Goal: Task Accomplishment & Management: Manage account settings

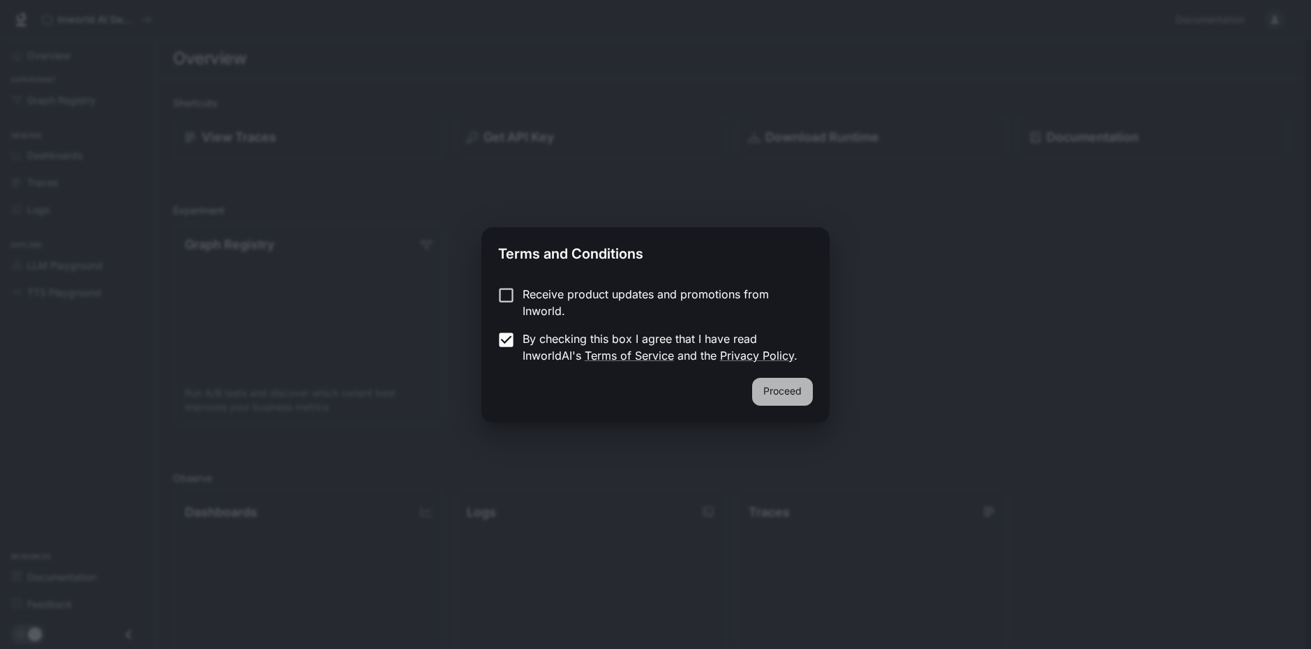
click at [802, 383] on button "Proceed" at bounding box center [782, 392] width 61 height 28
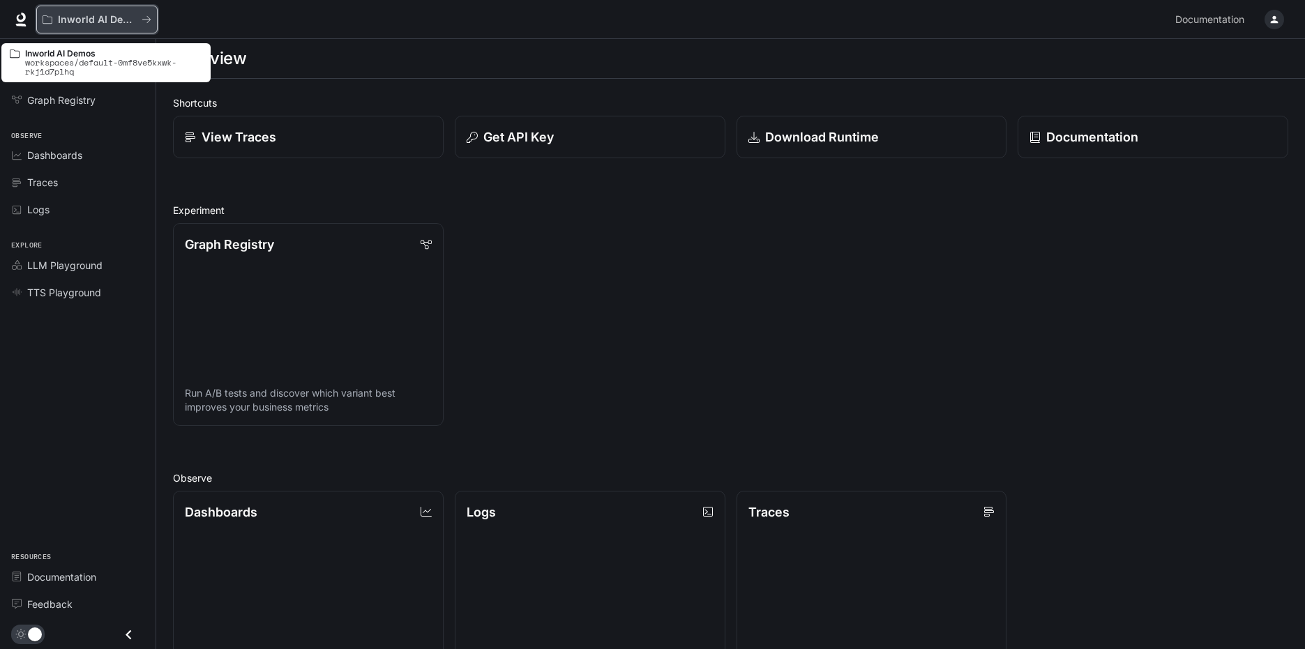
click at [96, 17] on p "Inworld AI Demos" at bounding box center [97, 20] width 78 height 12
click at [145, 15] on icon "All workspaces" at bounding box center [147, 20] width 10 height 10
click at [146, 17] on icon "All workspaces" at bounding box center [147, 20] width 10 height 10
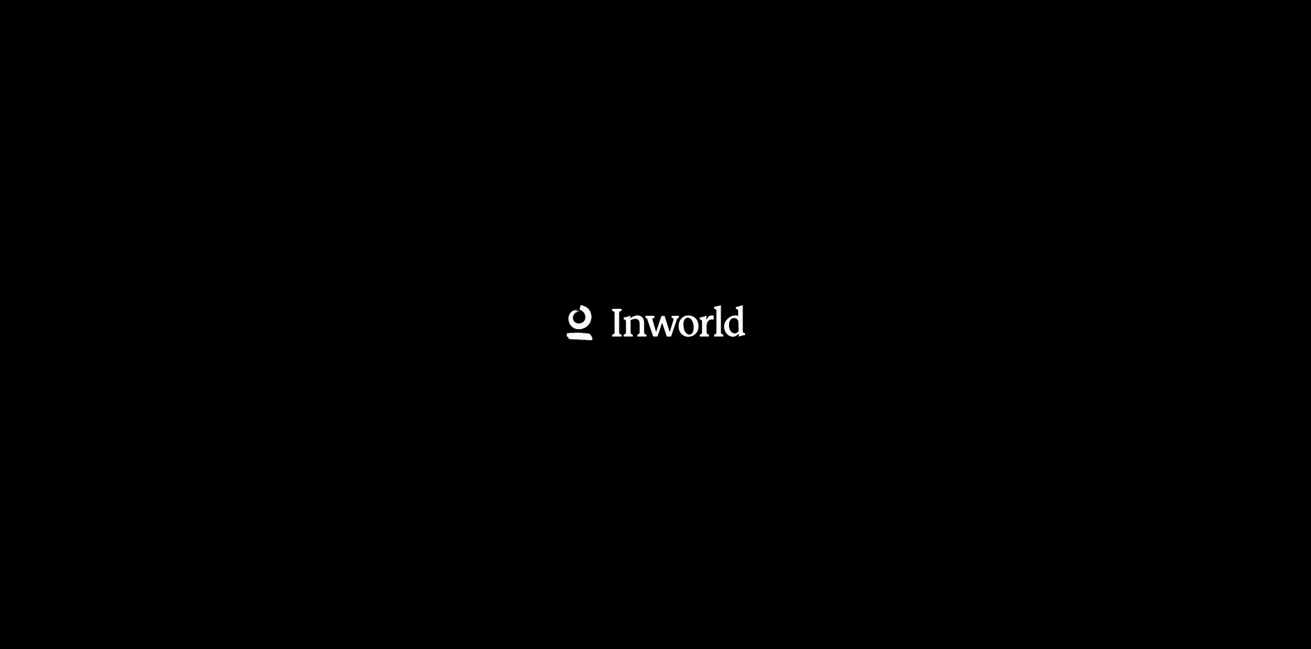
click at [146, 17] on div at bounding box center [655, 324] width 1311 height 649
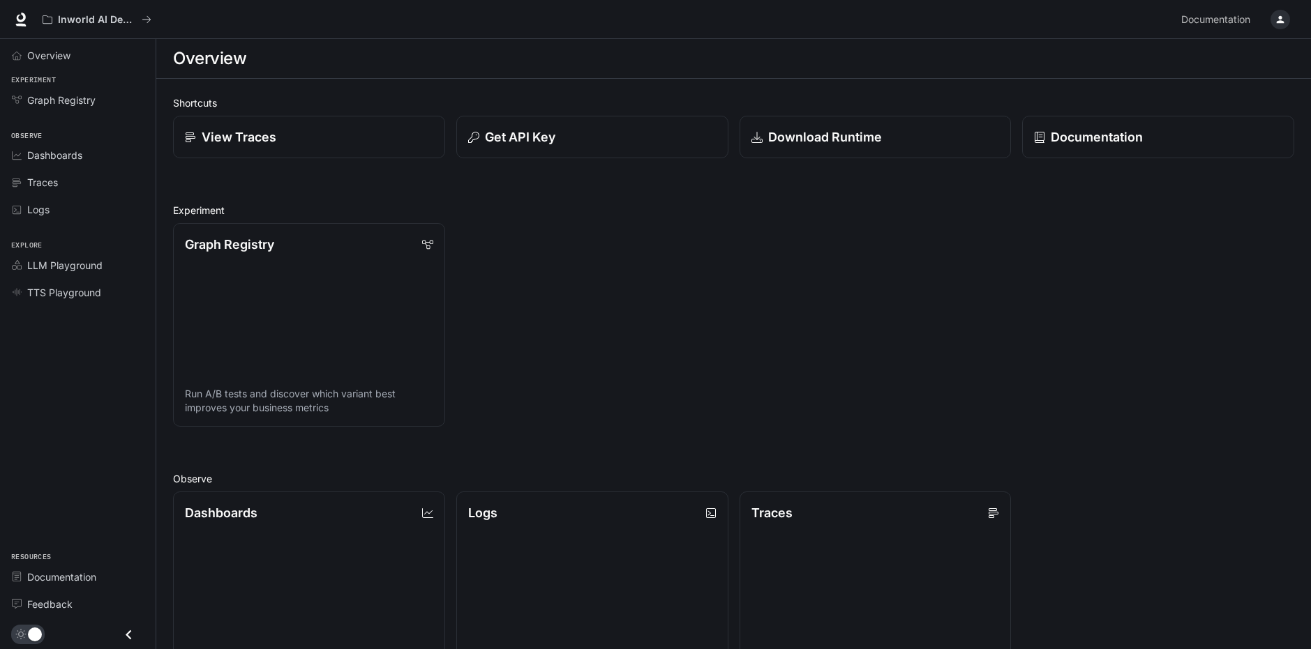
click at [146, 17] on icon "All workspaces" at bounding box center [147, 20] width 10 height 10
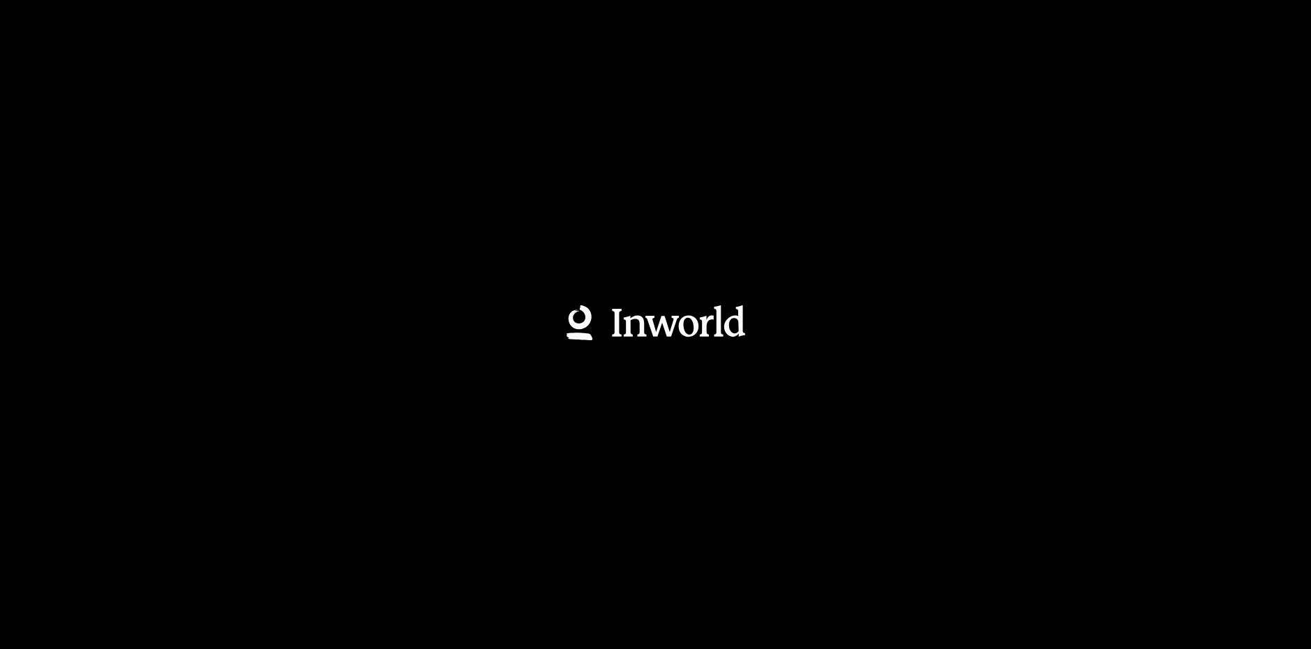
click at [146, 17] on div at bounding box center [655, 324] width 1311 height 649
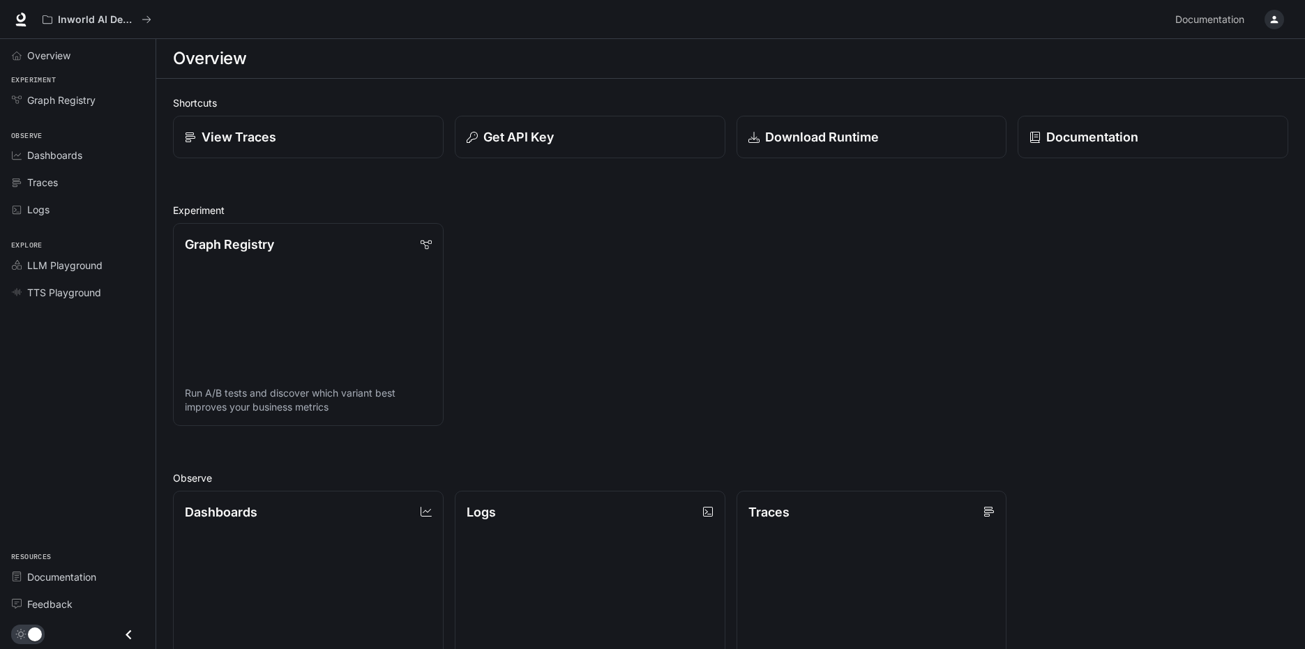
click at [1283, 15] on div "button" at bounding box center [1275, 20] width 20 height 20
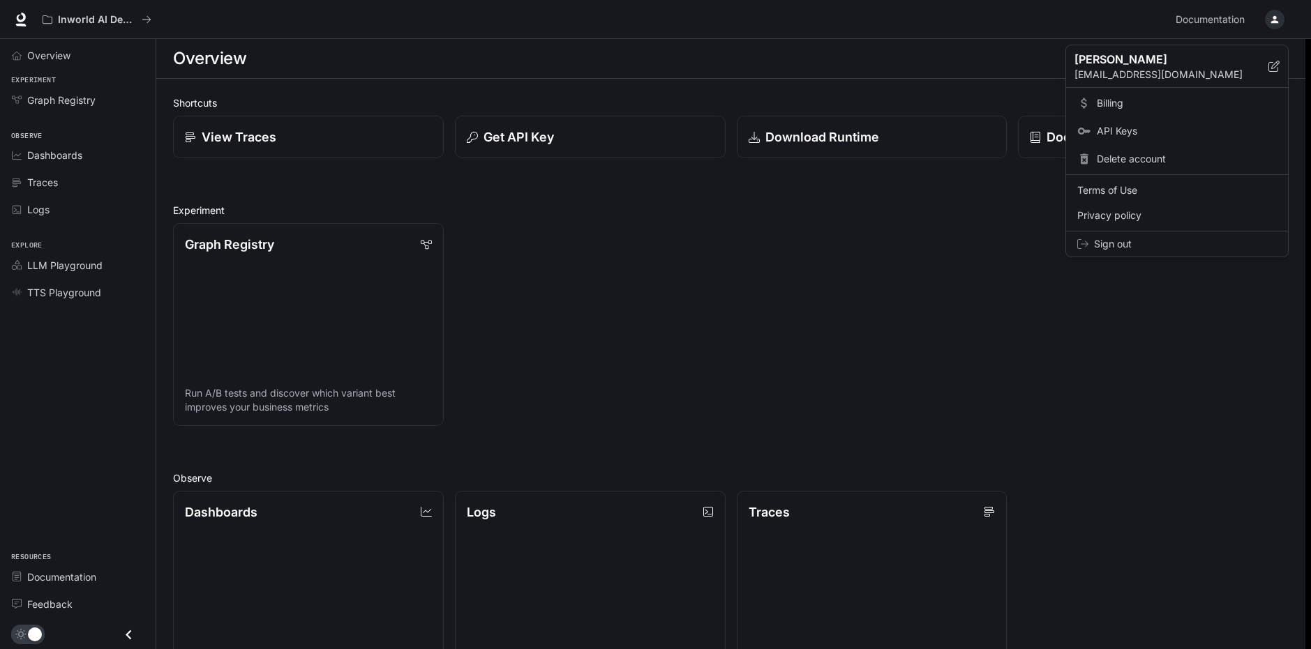
click at [1021, 83] on div at bounding box center [655, 324] width 1311 height 649
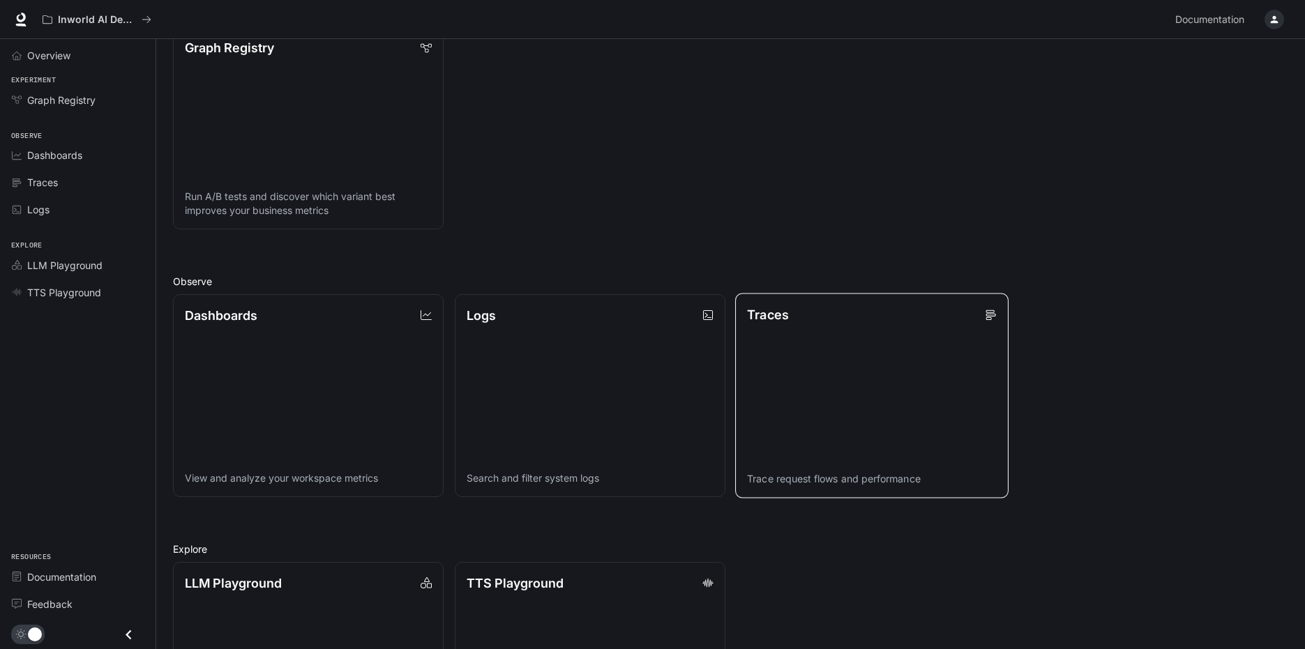
scroll to position [329, 0]
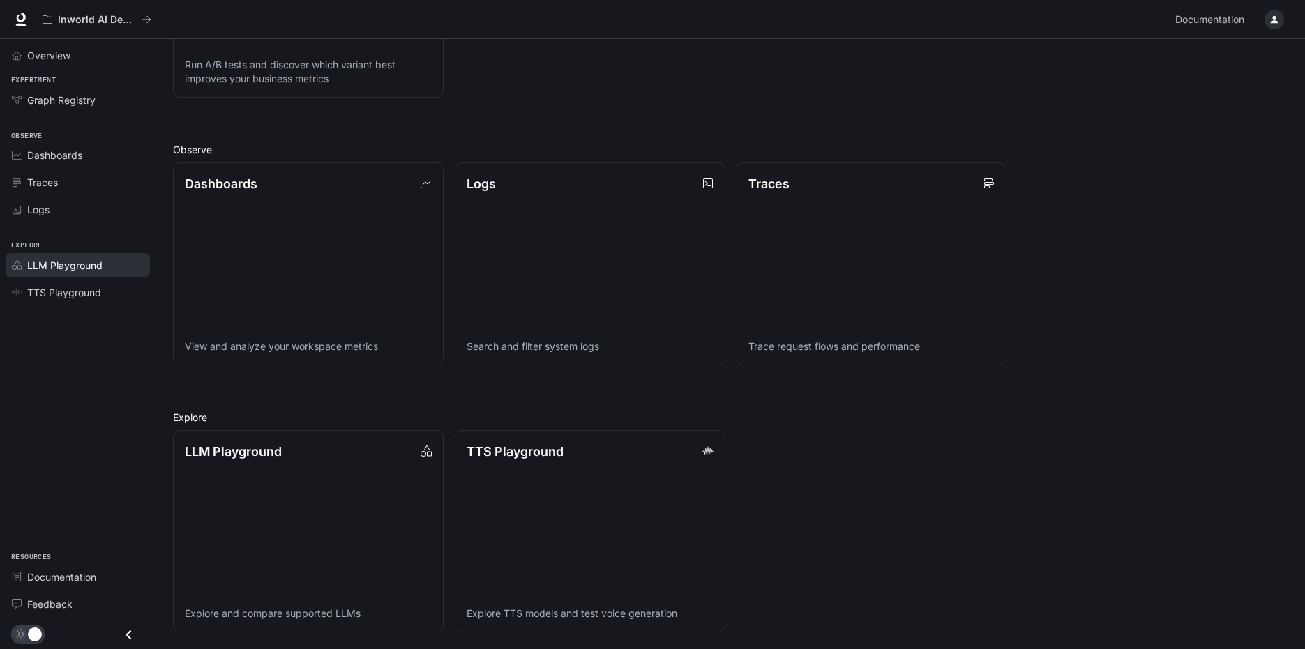
click at [88, 259] on span "LLM Playground" at bounding box center [64, 265] width 75 height 15
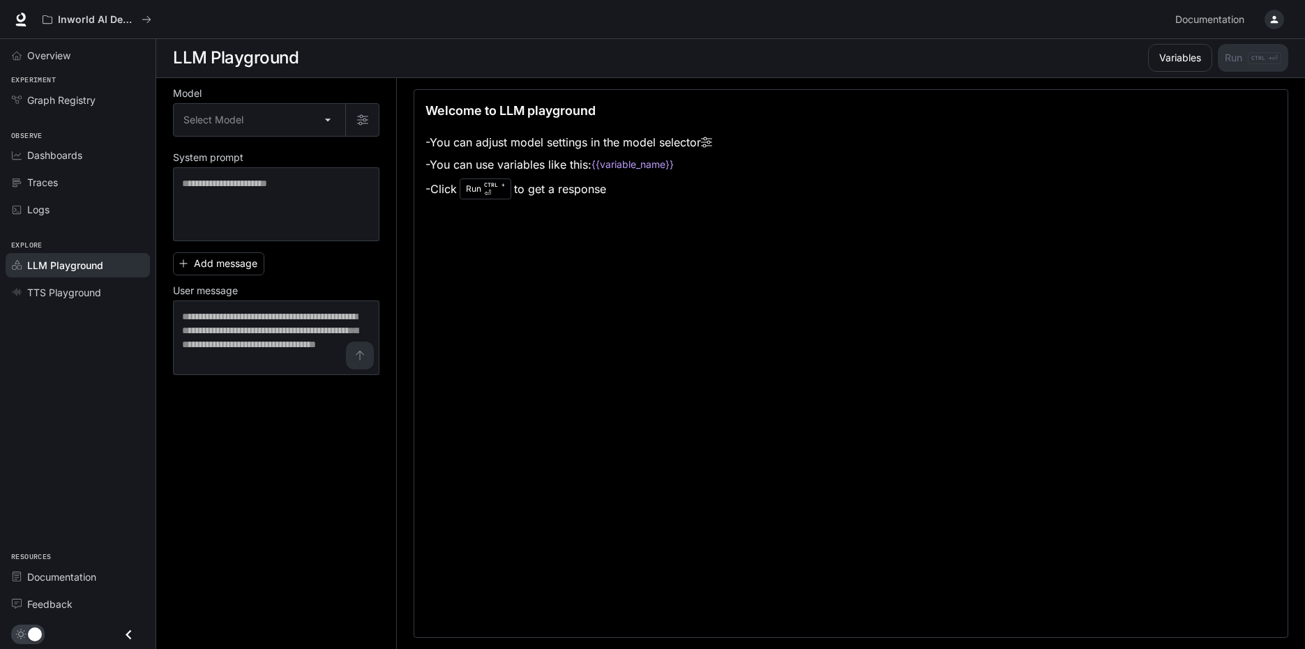
scroll to position [1, 0]
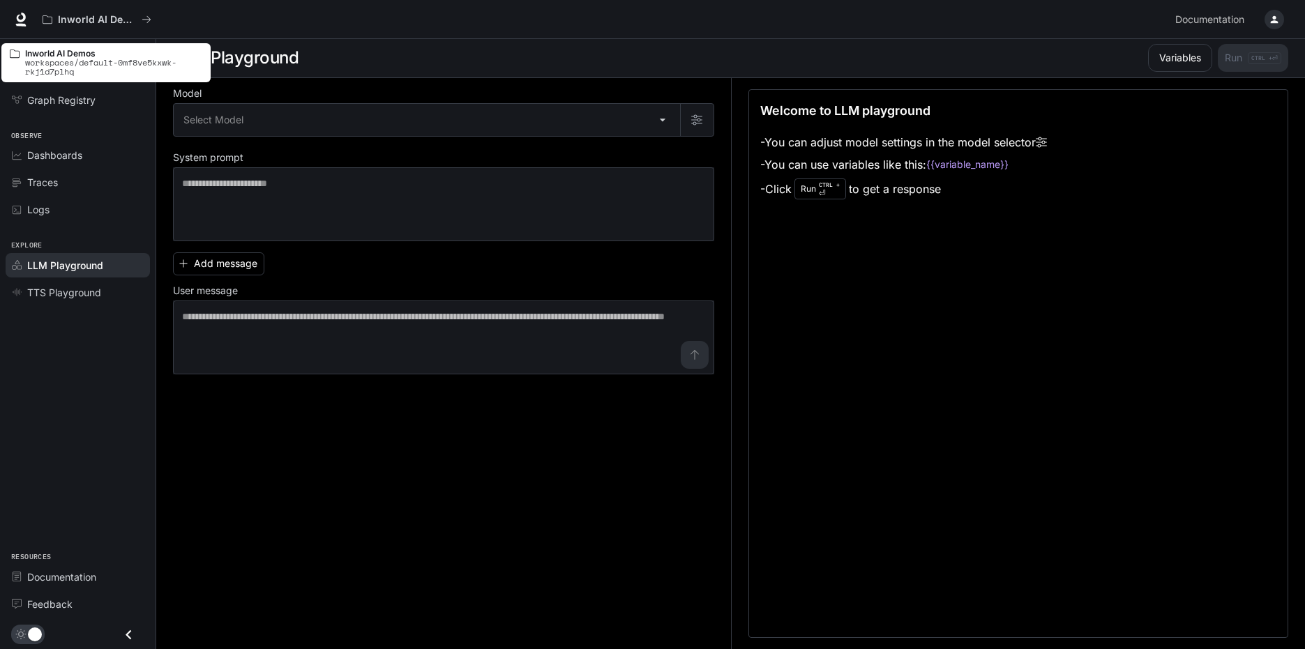
click at [61, 58] on p "workspaces/default-0mf8ve5kxwk-rkj1d7plhq" at bounding box center [113, 67] width 177 height 18
click at [102, 62] on div "Overview" at bounding box center [85, 55] width 116 height 15
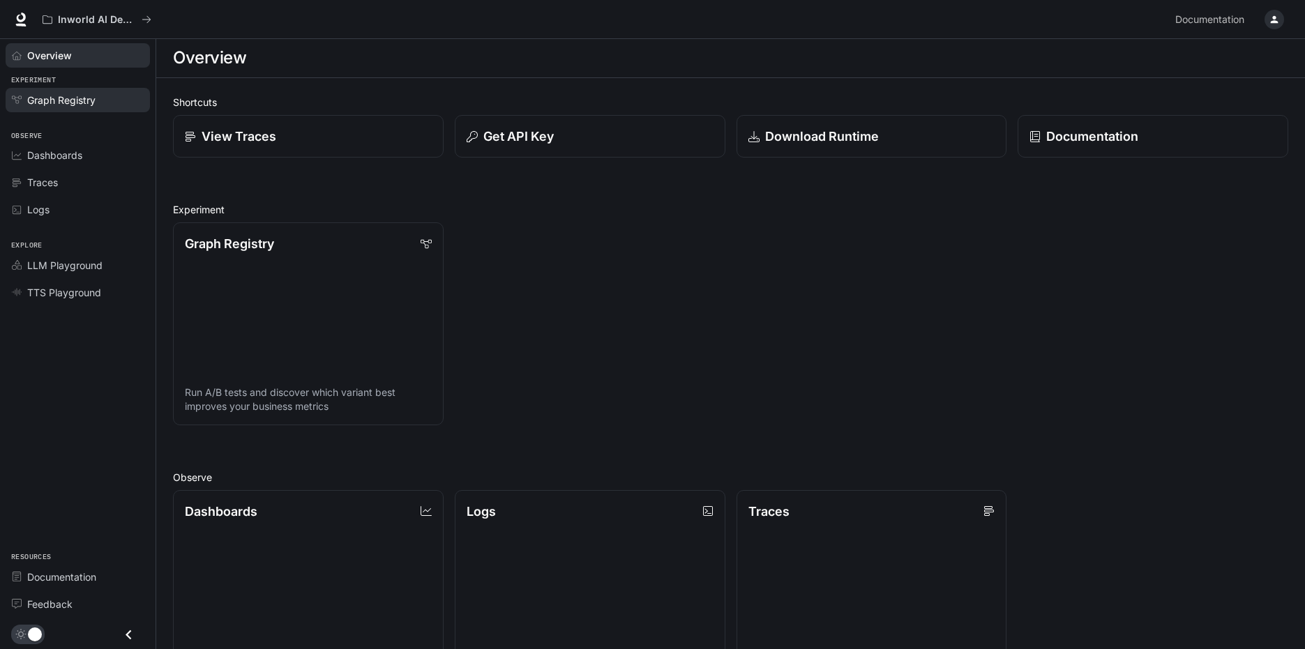
click at [82, 92] on link "Graph Registry" at bounding box center [78, 100] width 144 height 24
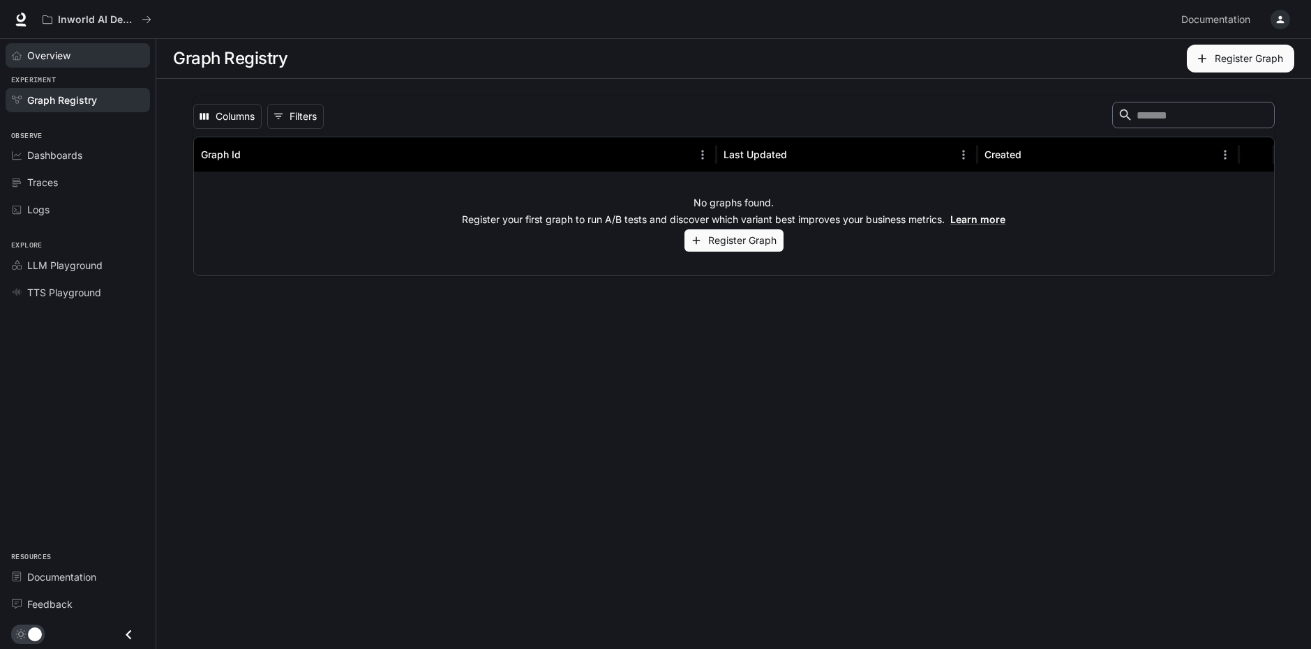
click at [80, 63] on link "Overview" at bounding box center [78, 55] width 144 height 24
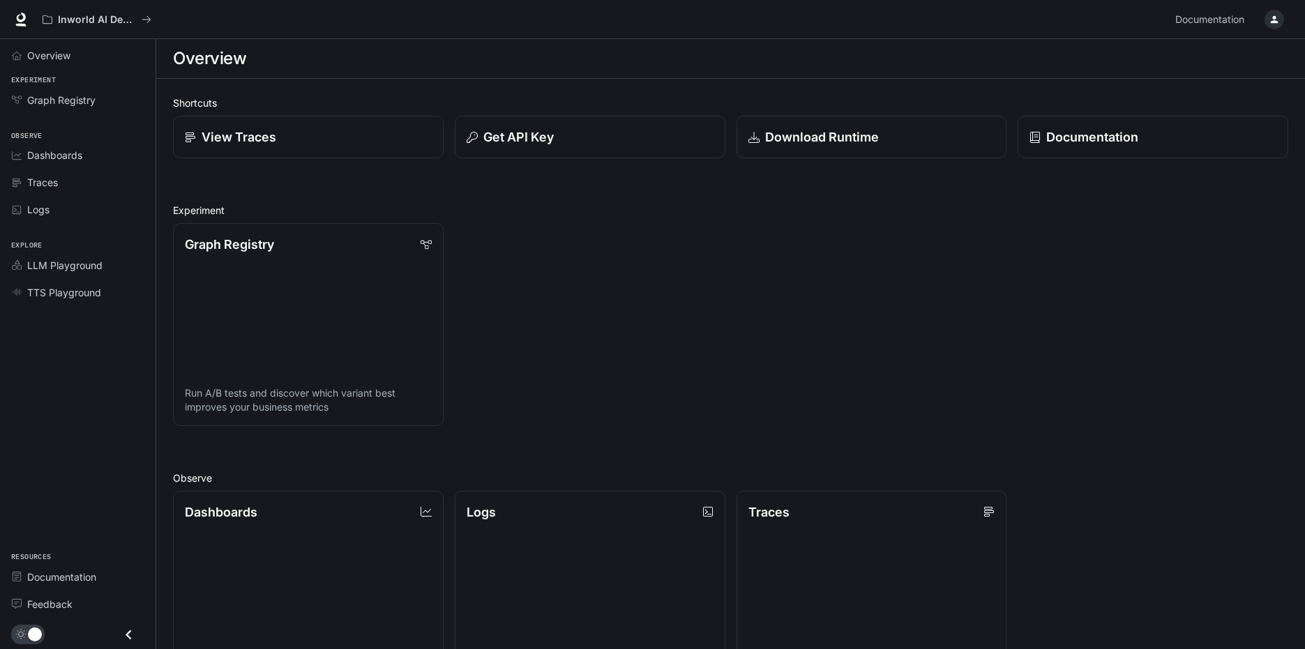
click at [1282, 19] on div "button" at bounding box center [1275, 20] width 20 height 20
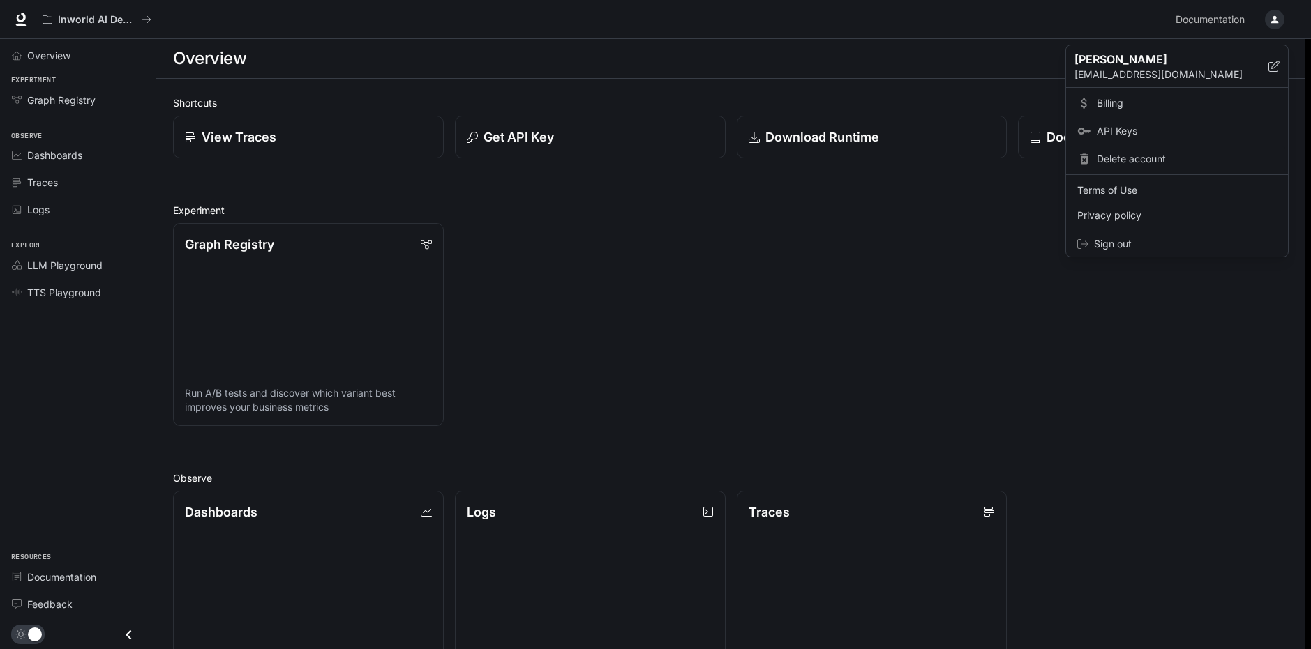
click at [1104, 154] on span "Delete account" at bounding box center [1187, 159] width 180 height 14
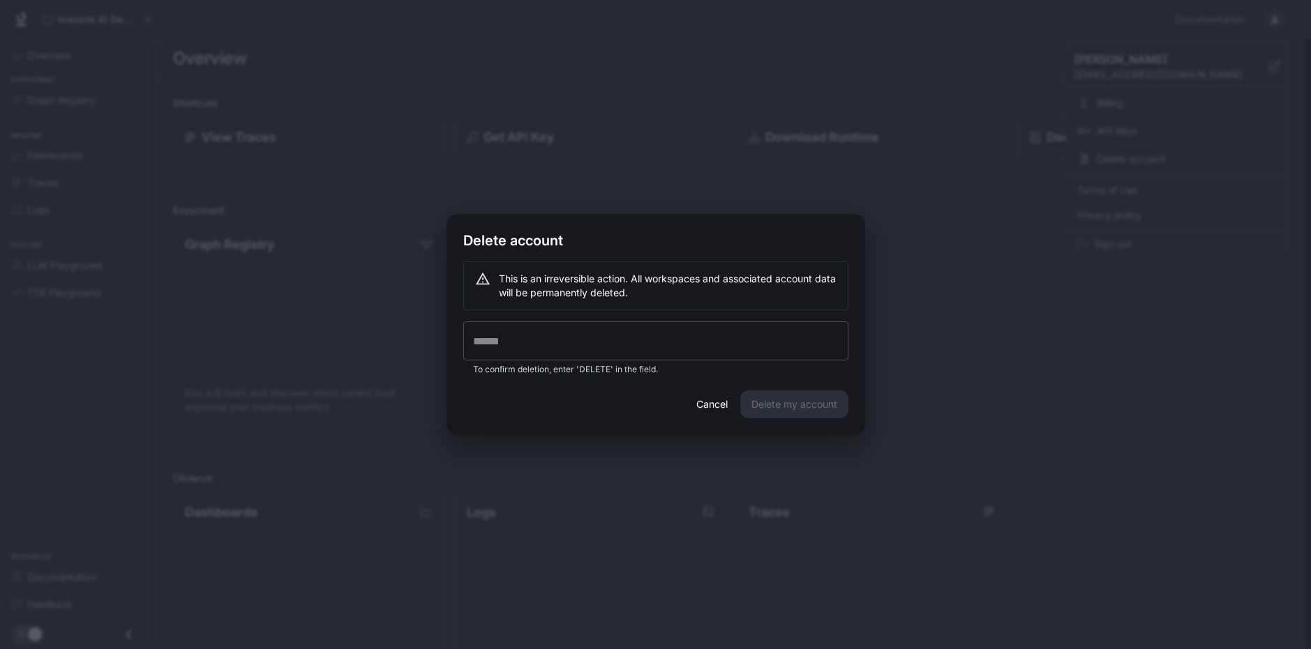
click at [583, 338] on input "text" at bounding box center [655, 341] width 385 height 39
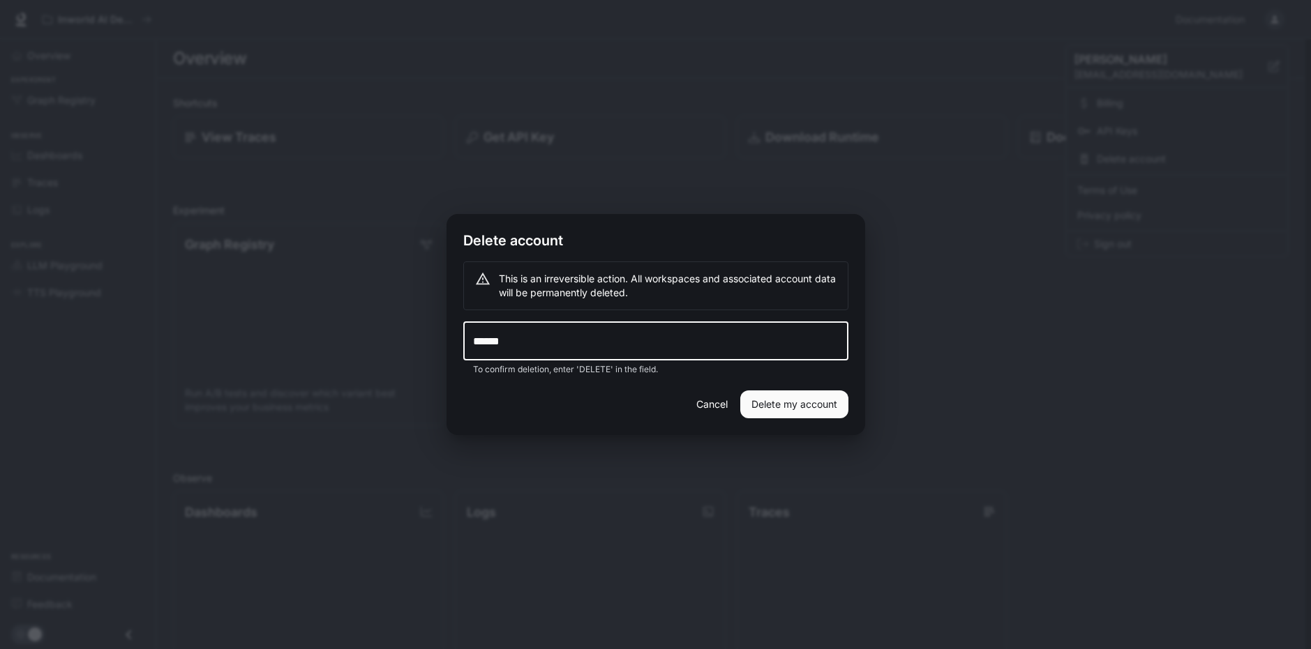
type input "******"
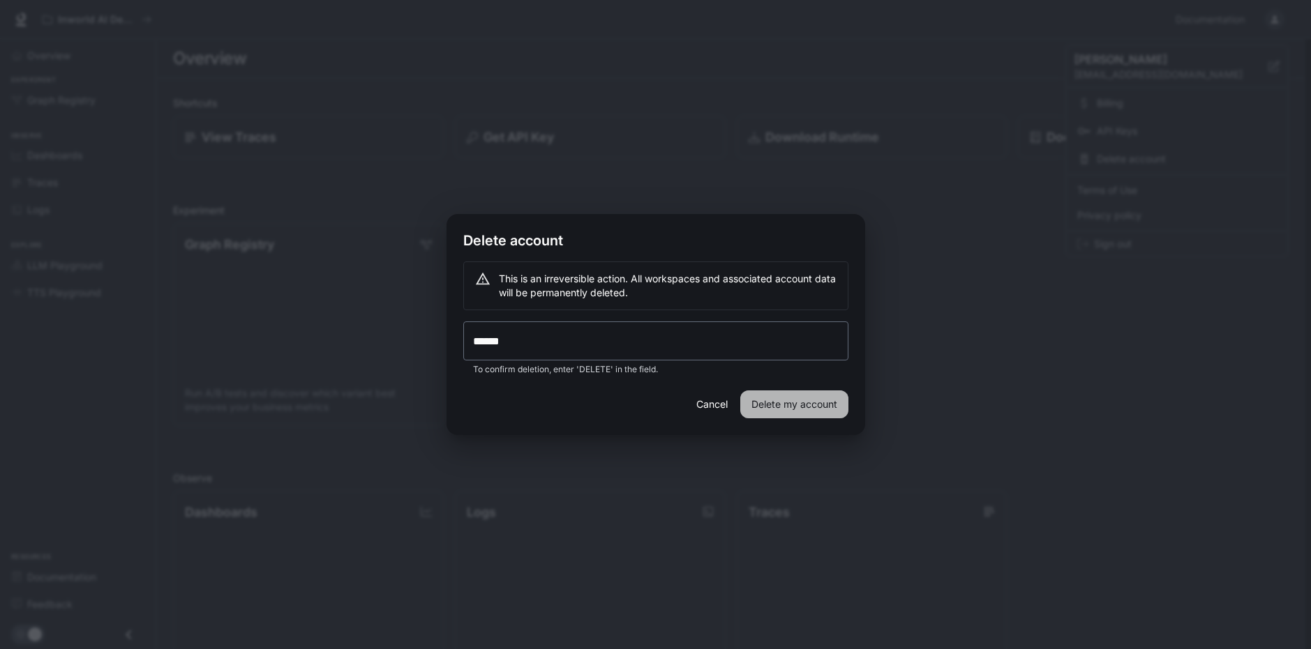
click at [788, 409] on button "Delete my account" at bounding box center [794, 405] width 108 height 28
